Goal: Information Seeking & Learning: Learn about a topic

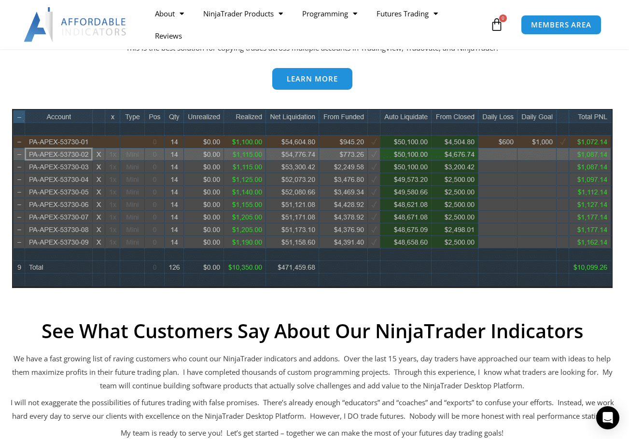
scroll to position [482, 0]
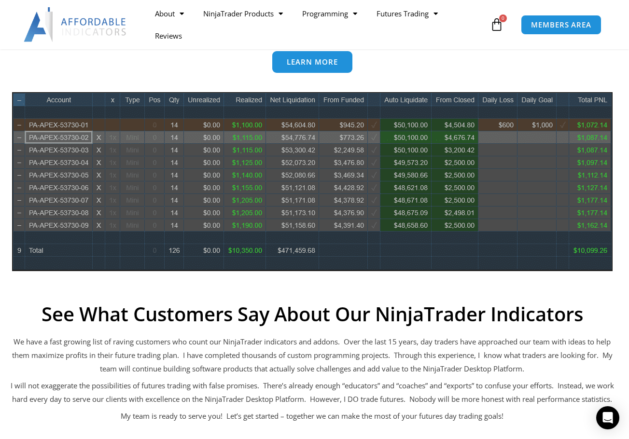
click at [253, 180] on img at bounding box center [312, 181] width 600 height 179
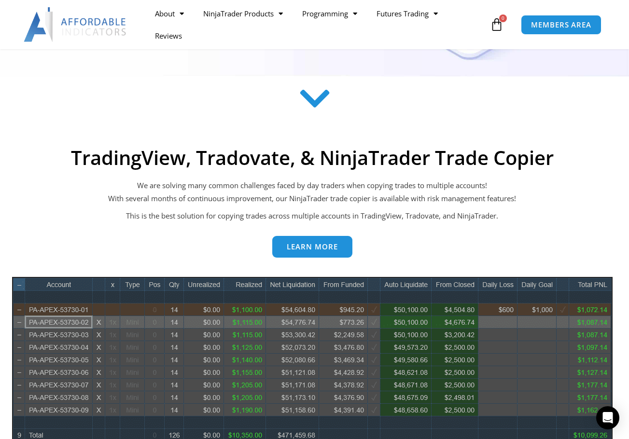
scroll to position [289, 0]
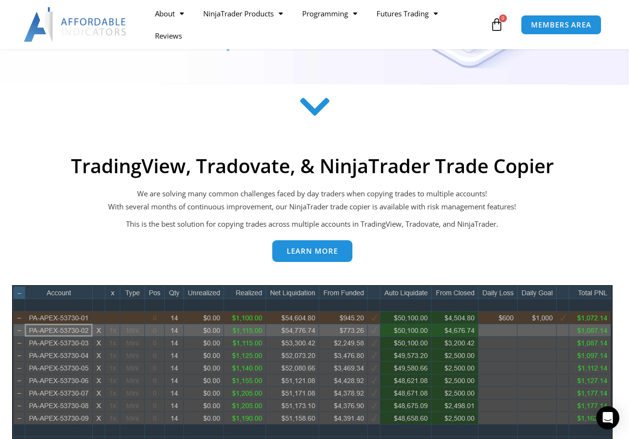
click at [336, 255] on span "Learn more" at bounding box center [312, 250] width 51 height 7
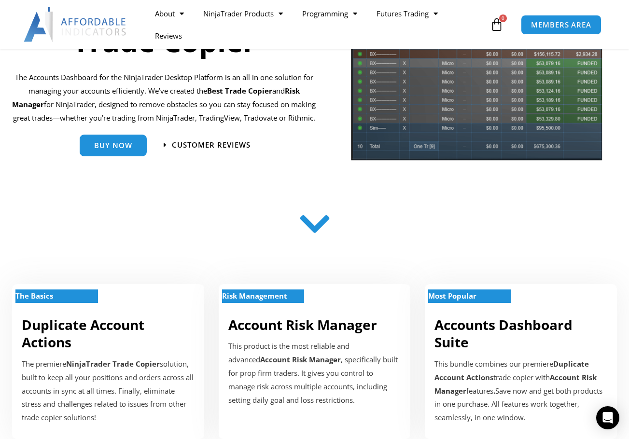
scroll to position [193, 0]
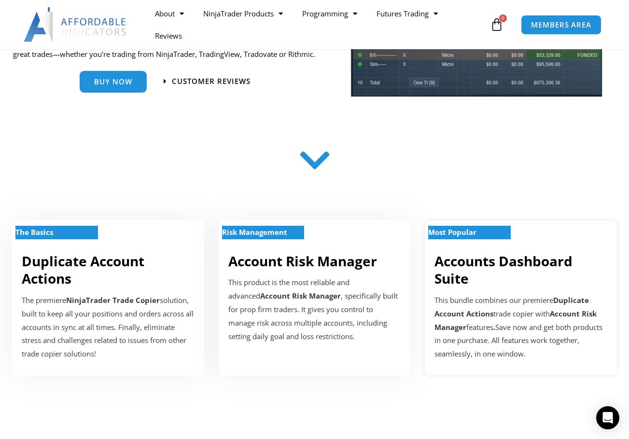
click at [499, 294] on div "This bundle combines our premiere Duplicate Account Actions trade copier with A…" at bounding box center [520, 327] width 173 height 67
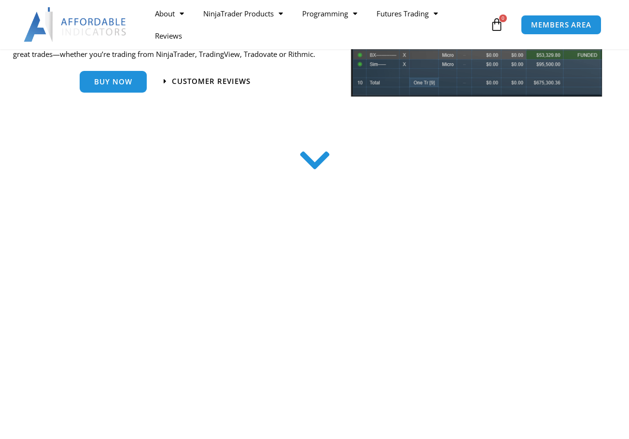
scroll to position [286, 0]
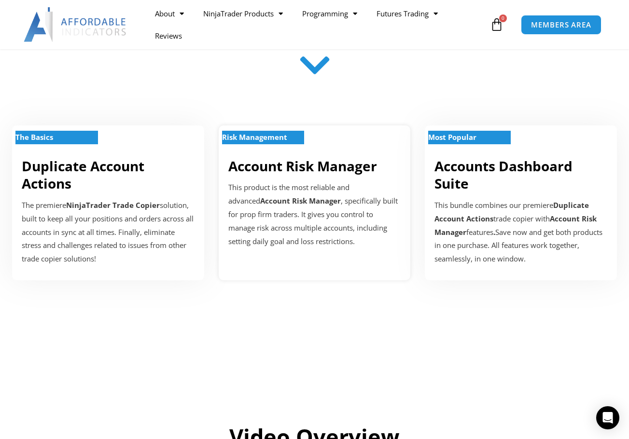
click at [358, 185] on p "This product is the most reliable and advanced Account Risk Manager , specifica…" at bounding box center [314, 214] width 173 height 67
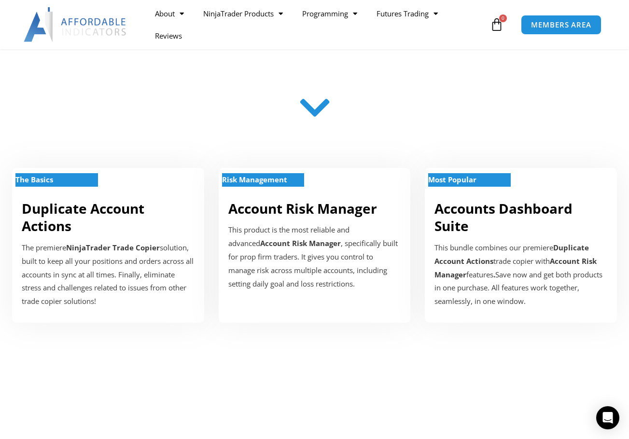
scroll to position [241, 0]
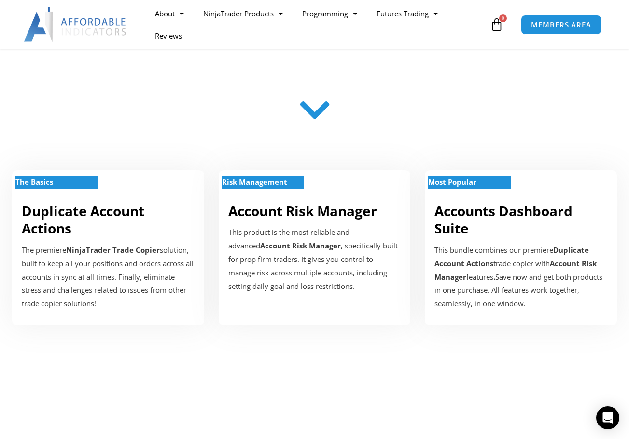
click at [78, 27] on img at bounding box center [76, 24] width 104 height 35
